Goal: Task Accomplishment & Management: Use online tool/utility

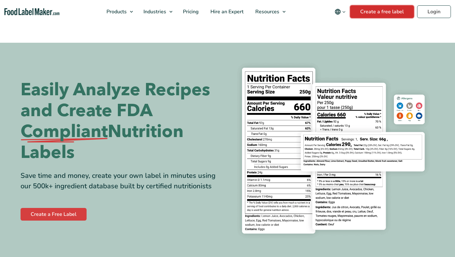
click at [382, 11] on link "Create a free label" at bounding box center [382, 11] width 64 height 13
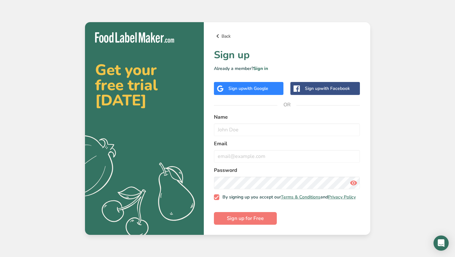
click at [224, 35] on link "Back" at bounding box center [287, 36] width 146 height 8
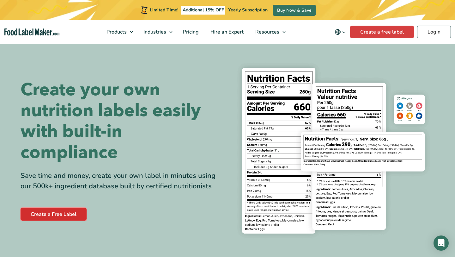
click at [70, 215] on link "Create a Free Label" at bounding box center [54, 214] width 66 height 13
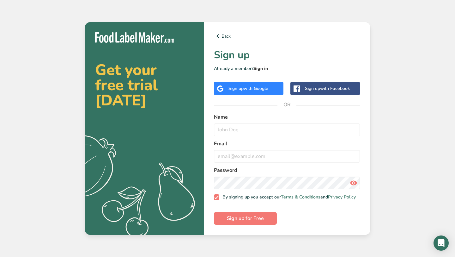
click at [262, 66] on link "Sign in" at bounding box center [260, 68] width 15 height 6
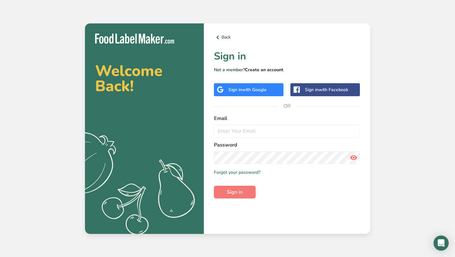
click at [263, 69] on link "Create an account" at bounding box center [264, 70] width 39 height 6
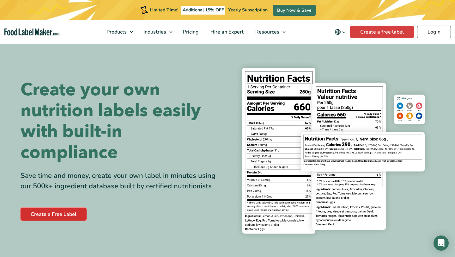
click at [50, 214] on link "Create a Free Label" at bounding box center [54, 214] width 66 height 13
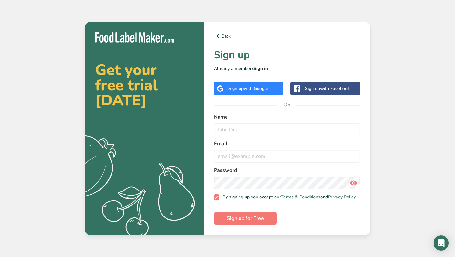
click at [262, 65] on link "Sign in" at bounding box center [260, 68] width 15 height 6
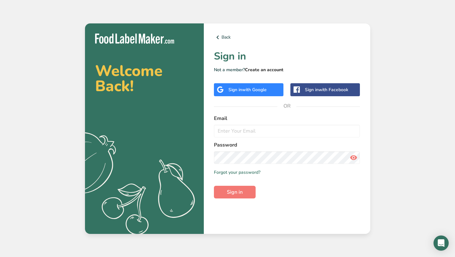
click at [258, 68] on link "Create an account" at bounding box center [264, 70] width 39 height 6
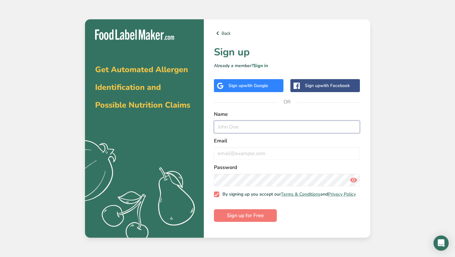
click at [230, 124] on input "text" at bounding box center [287, 126] width 146 height 13
type input "[PERSON_NAME]"
type input "[EMAIL_ADDRESS][DOMAIN_NAME]"
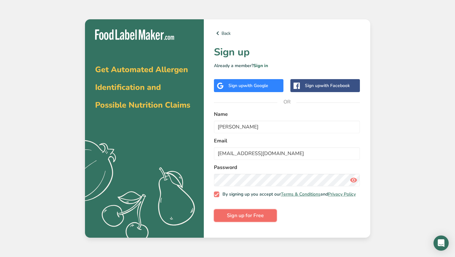
click at [245, 219] on span "Sign up for Free" at bounding box center [245, 215] width 37 height 8
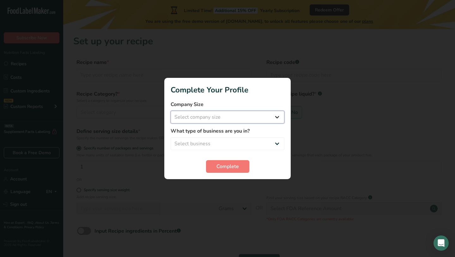
click at [222, 119] on select "Select company size Fewer than 10 Employees 10 to 50 Employees 51 to 500 Employ…" at bounding box center [228, 117] width 114 height 13
select select "2"
click at [214, 143] on select "Select business Packaged Food Manufacturer Restaurant & Cafe Bakery Meal Plans …" at bounding box center [228, 143] width 114 height 13
click at [225, 142] on select "Select business Packaged Food Manufacturer Restaurant & Cafe Bakery Meal Plans …" at bounding box center [228, 143] width 114 height 13
click at [217, 153] on form "Company Size Fewer than 10 Employees 10 to 50 Employees 51 to 500 Employees Ove…" at bounding box center [228, 136] width 114 height 72
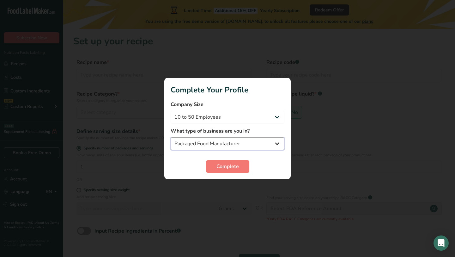
click at [217, 147] on select "Packaged Food Manufacturer Restaurant & Cafe Bakery Meal Plans & Catering Compa…" at bounding box center [228, 143] width 114 height 13
click at [219, 145] on select "Packaged Food Manufacturer Restaurant & Cafe Bakery Meal Plans & Catering Compa…" at bounding box center [228, 143] width 114 height 13
click at [244, 145] on select "Packaged Food Manufacturer Restaurant & Cafe Bakery Meal Plans & Catering Compa…" at bounding box center [228, 143] width 114 height 13
select select "2"
click at [235, 167] on span "Complete" at bounding box center [227, 166] width 22 height 8
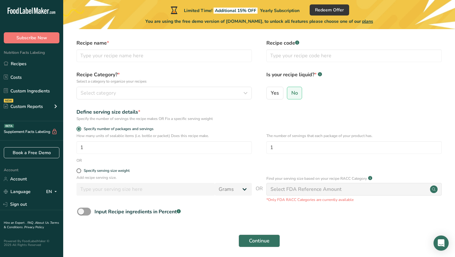
scroll to position [19, 0]
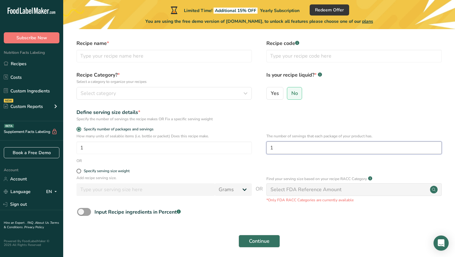
click at [296, 150] on input "1" at bounding box center [353, 147] width 175 height 13
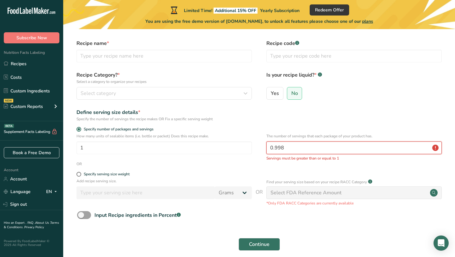
scroll to position [47, 0]
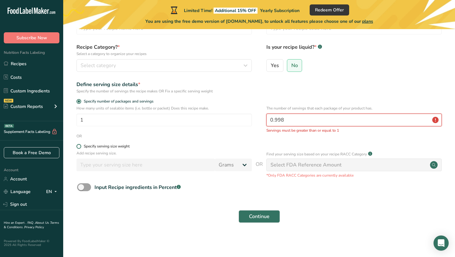
type input "0.998"
click at [80, 147] on span at bounding box center [78, 146] width 5 height 5
click at [80, 147] on input "Specify serving size weight" at bounding box center [78, 146] width 4 height 4
radio input "true"
radio input "false"
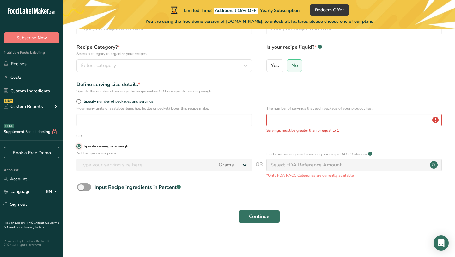
scroll to position [44, 0]
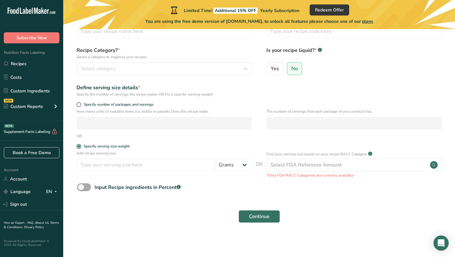
click at [89, 188] on span at bounding box center [84, 187] width 14 height 8
click at [81, 188] on input "Input Recipe ingredients in Percent .a-a{fill:#347362;}.b-a{fill:#fff;}" at bounding box center [79, 187] width 4 height 4
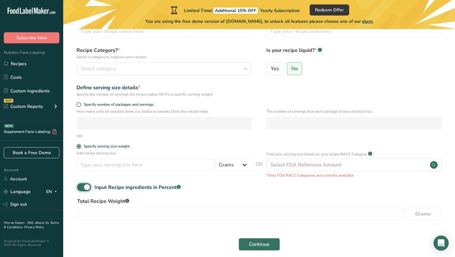
scroll to position [71, 0]
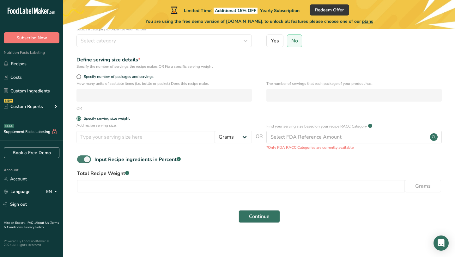
click at [83, 161] on span at bounding box center [84, 159] width 14 height 8
click at [81, 161] on input "Input Recipe ingredients in Percent .a-a{fill:#347362;}.b-a{fill:#fff;}" at bounding box center [79, 159] width 4 height 4
checkbox input "false"
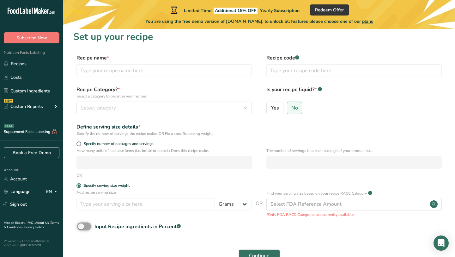
scroll to position [0, 0]
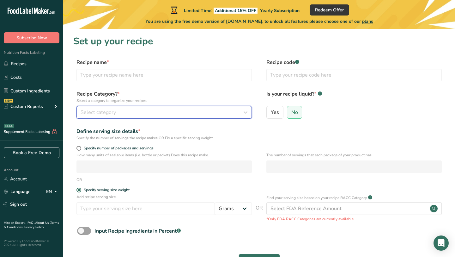
click at [119, 114] on div "Select category" at bounding box center [162, 112] width 163 height 8
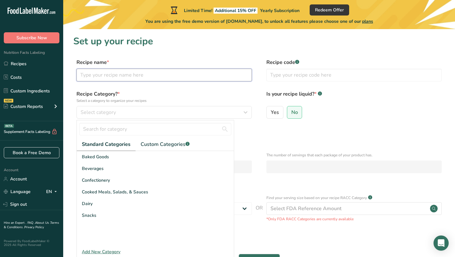
click at [107, 78] on input "text" at bounding box center [163, 75] width 175 height 13
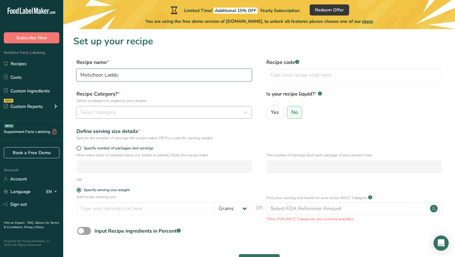
type input "Motichoor Laddu"
click at [124, 116] on button "Select category" at bounding box center [163, 112] width 175 height 13
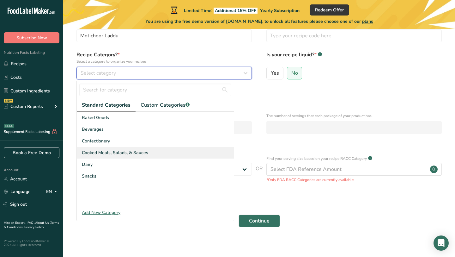
scroll to position [43, 0]
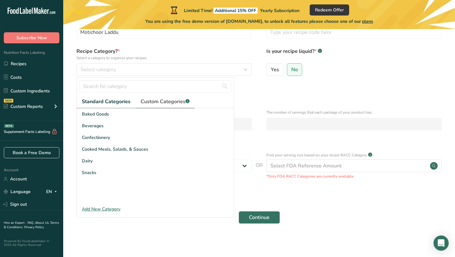
click at [164, 104] on span "Custom Categories .a-a{fill:#347362;}.b-a{fill:#fff;}" at bounding box center [165, 102] width 49 height 8
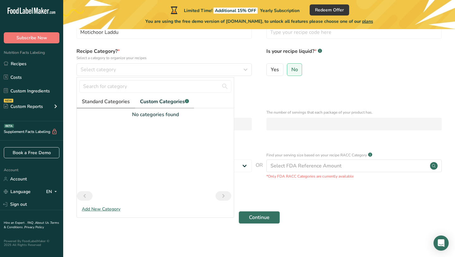
click at [96, 101] on span "Standard Categories" at bounding box center [106, 102] width 48 height 8
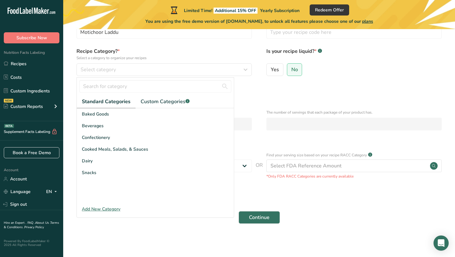
click at [106, 209] on div "Add New Category" at bounding box center [155, 208] width 157 height 7
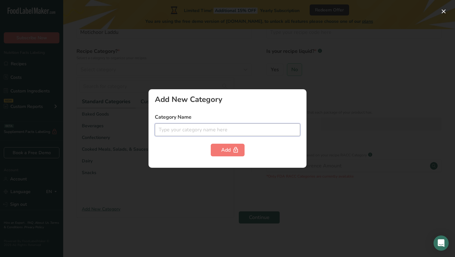
click at [175, 127] on input "text" at bounding box center [227, 129] width 145 height 13
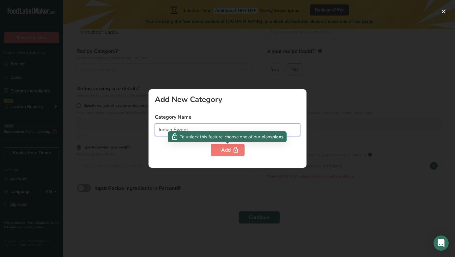
type input "Indian Sweet"
click at [195, 131] on div "To unlock this feature, choose one of our plans plans" at bounding box center [227, 136] width 119 height 11
click at [225, 151] on div "Add" at bounding box center [227, 150] width 13 height 8
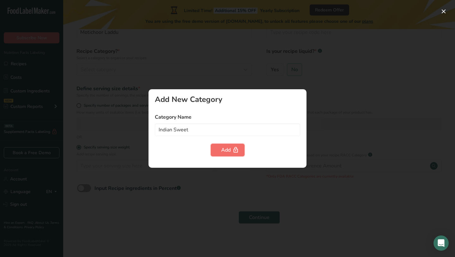
click at [225, 151] on div "Add" at bounding box center [227, 150] width 13 height 8
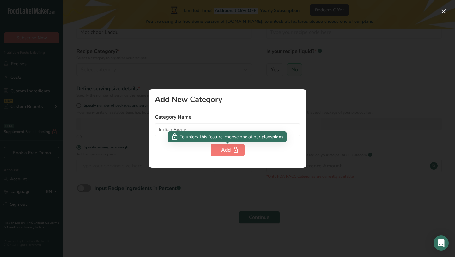
click at [276, 138] on span "plans" at bounding box center [277, 136] width 11 height 7
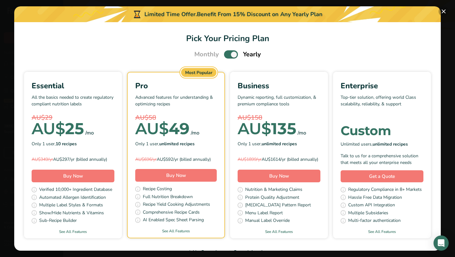
click at [443, 11] on button "Pick Your Pricing Plan Modal" at bounding box center [443, 11] width 10 height 10
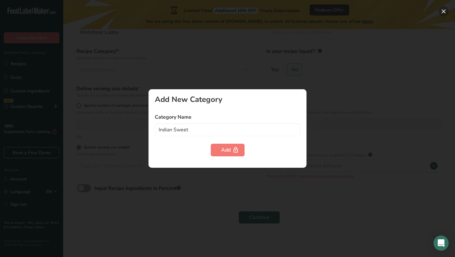
click at [446, 11] on button "button" at bounding box center [443, 11] width 10 height 10
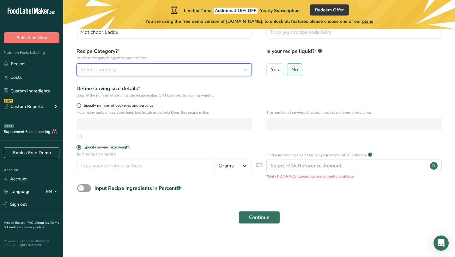
click at [152, 72] on div "Select category" at bounding box center [162, 70] width 163 height 8
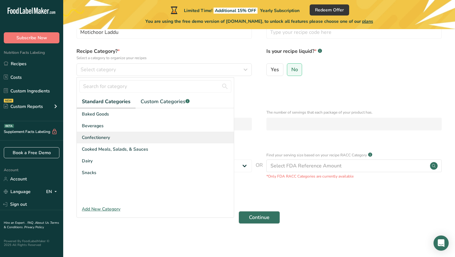
click at [100, 138] on span "Confectionery" at bounding box center [96, 137] width 28 height 7
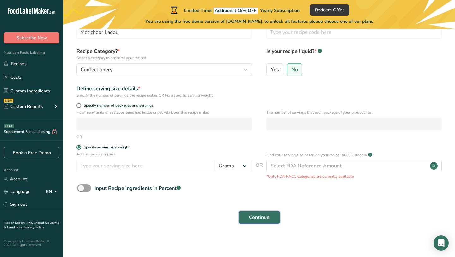
click at [261, 218] on span "Continue" at bounding box center [259, 217] width 21 height 8
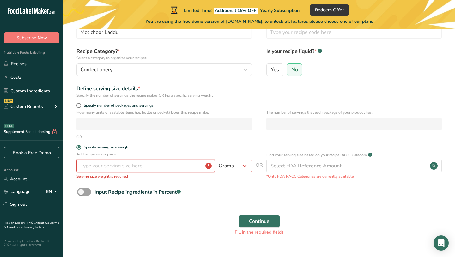
click at [200, 166] on input "number" at bounding box center [145, 165] width 138 height 13
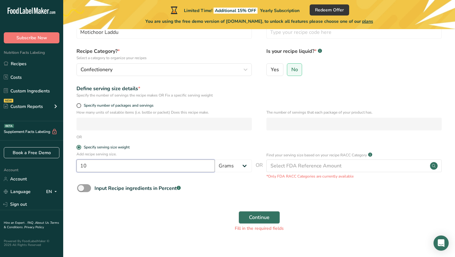
type input "1"
type input "250"
click at [260, 220] on span "Continue" at bounding box center [259, 217] width 21 height 8
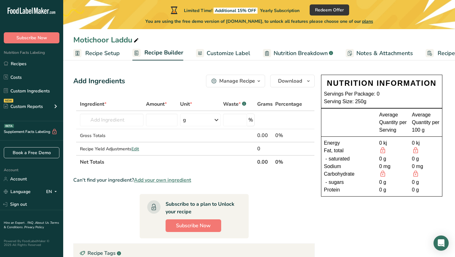
click at [374, 136] on div "Average Quantity per Serving Average Quantity per 100 g" at bounding box center [381, 122] width 121 height 28
click at [383, 145] on div "0 kj" at bounding box center [393, 143] width 28 height 8
click at [383, 154] on div at bounding box center [393, 151] width 28 height 8
click at [106, 50] on span "Recipe Setup" at bounding box center [102, 53] width 34 height 9
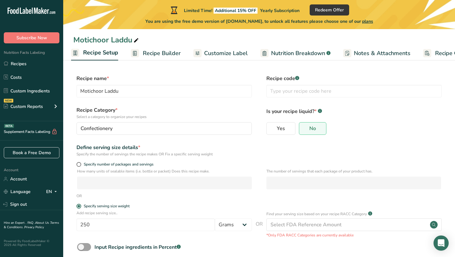
scroll to position [34, 0]
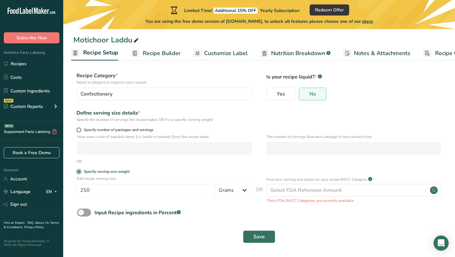
click at [80, 130] on span at bounding box center [78, 129] width 5 height 5
click at [80, 130] on input "Specify number of packages and servings" at bounding box center [78, 130] width 4 height 4
radio input "true"
radio input "false"
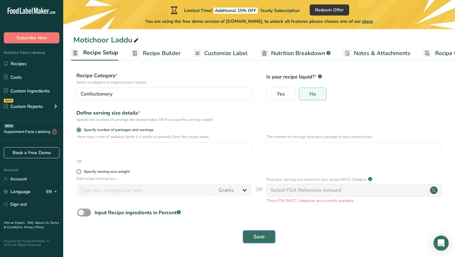
click at [259, 235] on span "Save" at bounding box center [258, 237] width 11 height 8
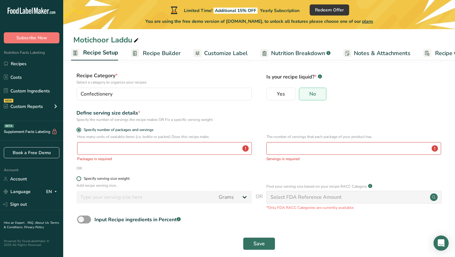
click at [79, 178] on span at bounding box center [78, 178] width 5 height 5
click at [79, 178] on input "Specify serving size weight" at bounding box center [78, 178] width 4 height 4
radio input "true"
radio input "false"
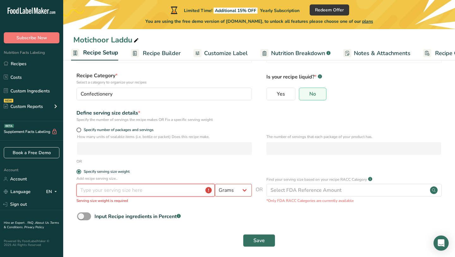
click at [184, 194] on input "number" at bounding box center [145, 190] width 138 height 13
click at [224, 53] on span "Customize Label" at bounding box center [226, 53] width 44 height 9
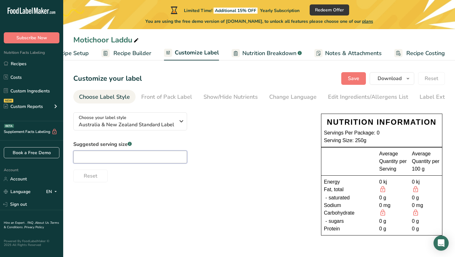
click at [165, 154] on input "text" at bounding box center [130, 156] width 114 height 13
type input "1"
click at [270, 50] on span "Nutrition Breakdown" at bounding box center [269, 53] width 54 height 9
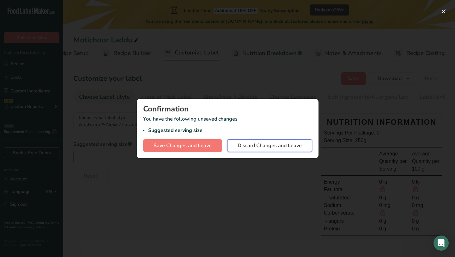
click at [254, 147] on span "Discard Changes and Leave" at bounding box center [270, 146] width 64 height 8
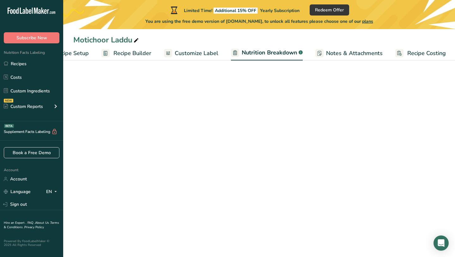
select select "Calories"
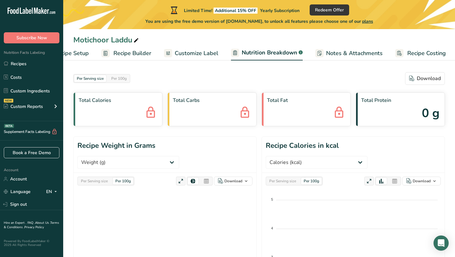
click at [194, 54] on span "Customize Label" at bounding box center [197, 53] width 44 height 9
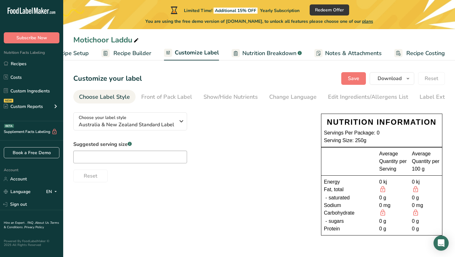
click at [372, 170] on div at bounding box center [351, 161] width 55 height 23
click at [138, 55] on span "Recipe Builder" at bounding box center [132, 53] width 38 height 9
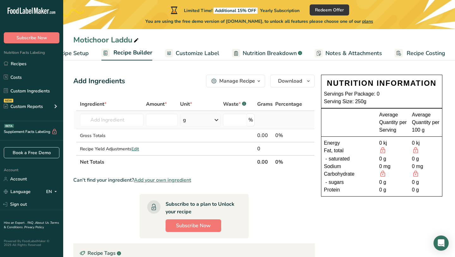
click at [118, 127] on td "Almond flour 1211 Milk, whole, 3.25% milkfat, without added vitamin A and vitam…" at bounding box center [112, 120] width 66 height 18
click at [118, 121] on input "text" at bounding box center [111, 119] width 63 height 13
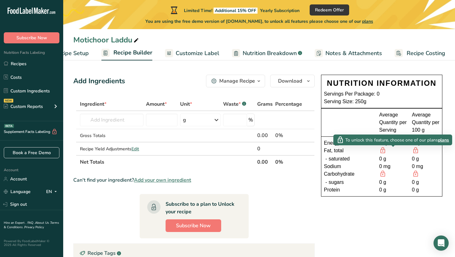
click at [382, 152] on icon at bounding box center [382, 150] width 7 height 8
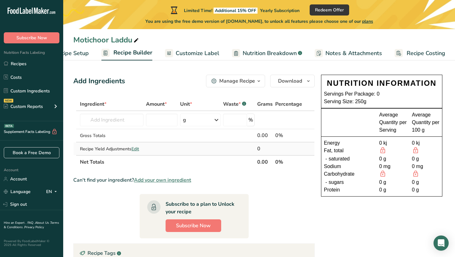
click at [135, 149] on span "Edit" at bounding box center [135, 149] width 8 height 6
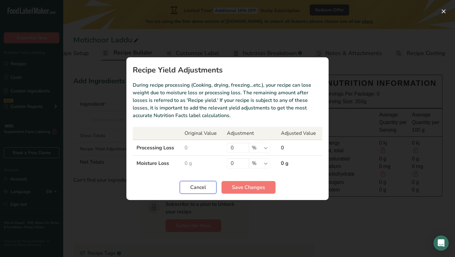
click at [200, 187] on span "Cancel" at bounding box center [198, 187] width 16 height 8
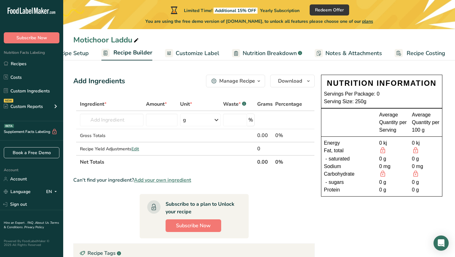
click at [255, 82] on span "button" at bounding box center [259, 81] width 8 height 8
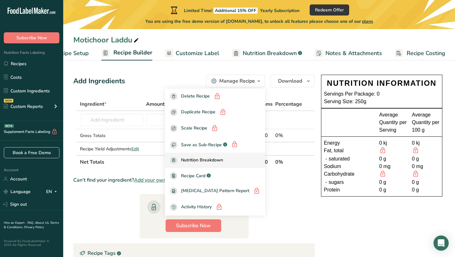
click at [220, 157] on span "Nutrition Breakdown" at bounding box center [202, 159] width 42 height 7
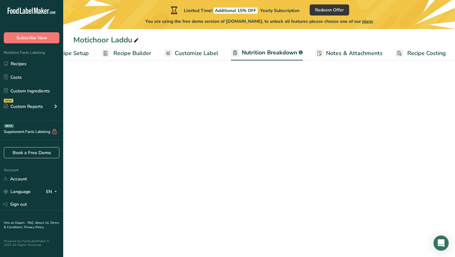
select select "Calories"
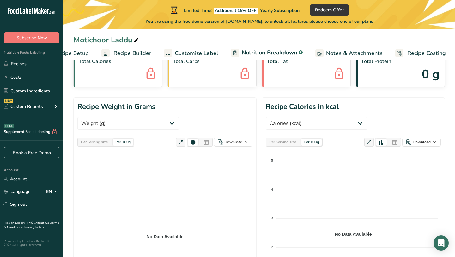
scroll to position [41, 0]
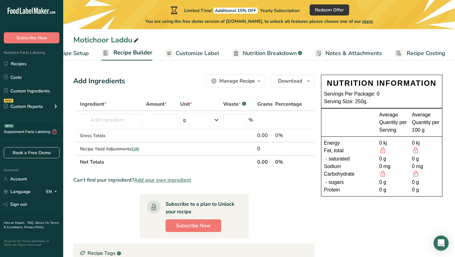
click at [270, 53] on span "Nutrition Breakdown" at bounding box center [270, 53] width 54 height 9
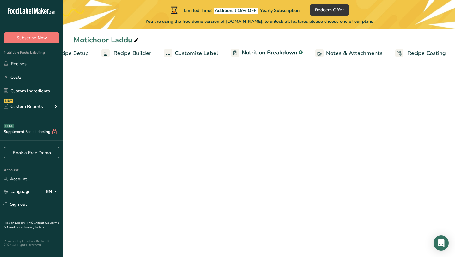
scroll to position [0, 32]
select select "Calories"
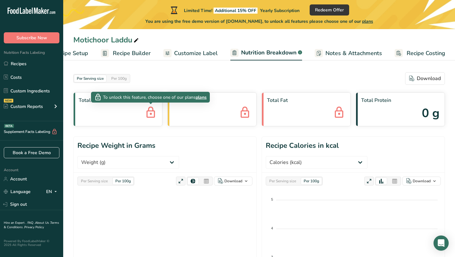
click at [202, 97] on span "plans" at bounding box center [201, 97] width 11 height 7
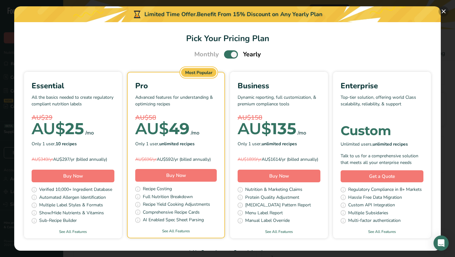
click at [442, 10] on button "Pick Your Pricing Plan Modal" at bounding box center [443, 11] width 10 height 10
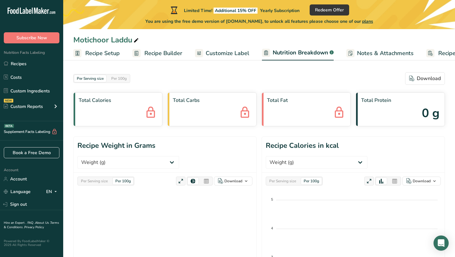
select select "Calories"
click at [323, 9] on span "Redeem Offer" at bounding box center [329, 10] width 29 height 7
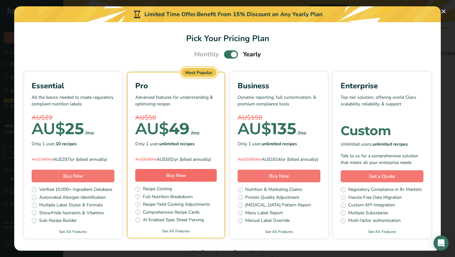
scroll to position [19, 0]
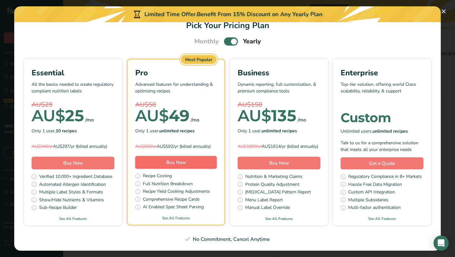
click at [181, 163] on span "Buy Now" at bounding box center [176, 162] width 20 height 6
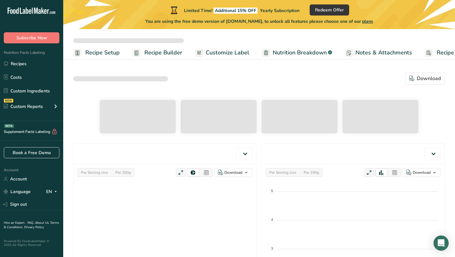
select select "Calories"
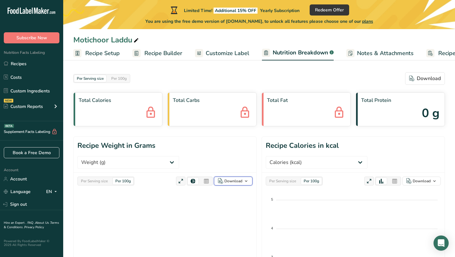
click at [230, 178] on div "Download" at bounding box center [233, 181] width 18 height 6
click at [221, 55] on span "Customize Label" at bounding box center [228, 53] width 44 height 9
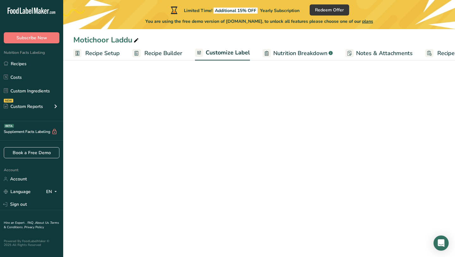
scroll to position [0, 31]
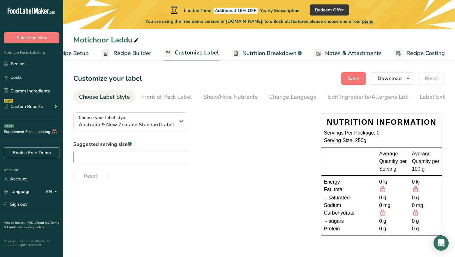
click at [134, 57] on span "Recipe Builder" at bounding box center [132, 53] width 38 height 9
